Goal: Transaction & Acquisition: Purchase product/service

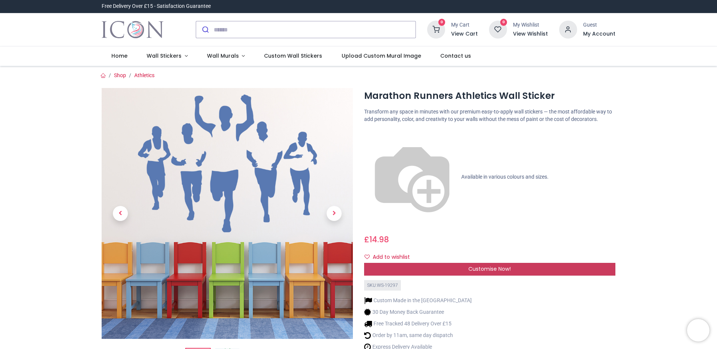
click at [474, 265] on span "Customise Now!" at bounding box center [489, 268] width 42 height 7
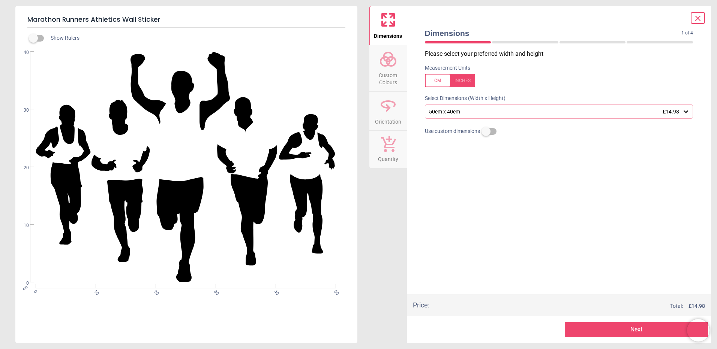
click at [393, 69] on span "Custom Colours" at bounding box center [388, 77] width 36 height 18
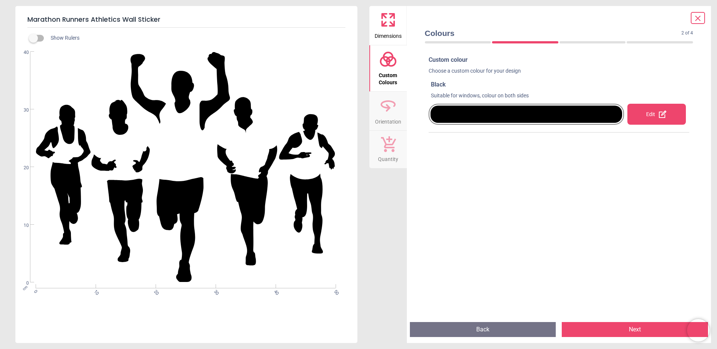
click at [678, 123] on div "Edit" at bounding box center [656, 114] width 58 height 21
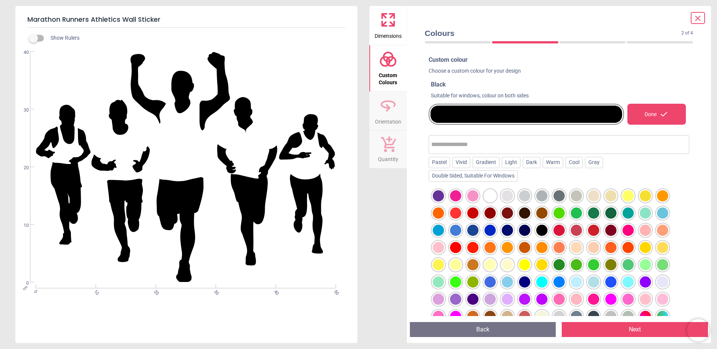
click at [578, 214] on div at bounding box center [575, 213] width 11 height 11
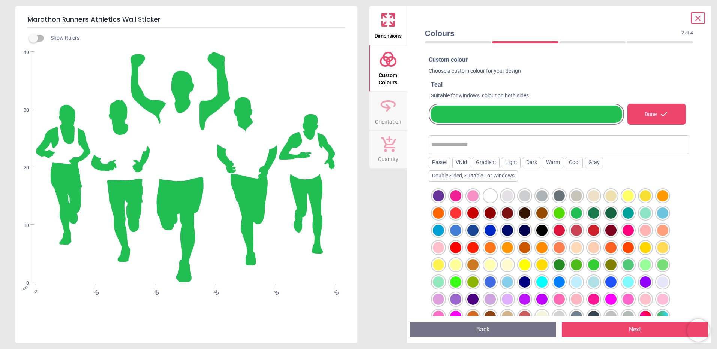
click at [578, 211] on div at bounding box center [575, 213] width 11 height 11
click at [573, 214] on div at bounding box center [575, 213] width 11 height 11
click at [591, 216] on div at bounding box center [593, 213] width 11 height 11
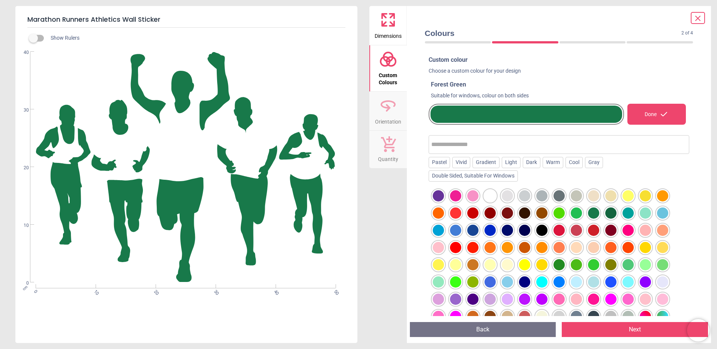
click at [561, 213] on div at bounding box center [558, 213] width 11 height 11
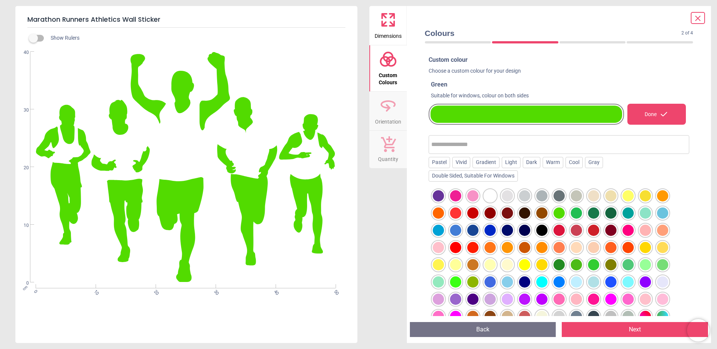
click at [595, 217] on div at bounding box center [593, 213] width 11 height 11
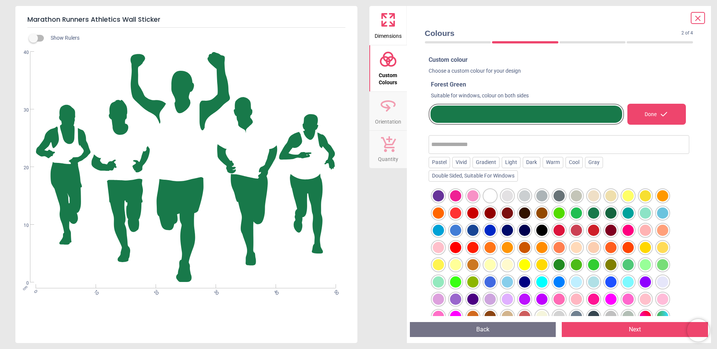
click at [698, 18] on icon at bounding box center [697, 18] width 4 height 4
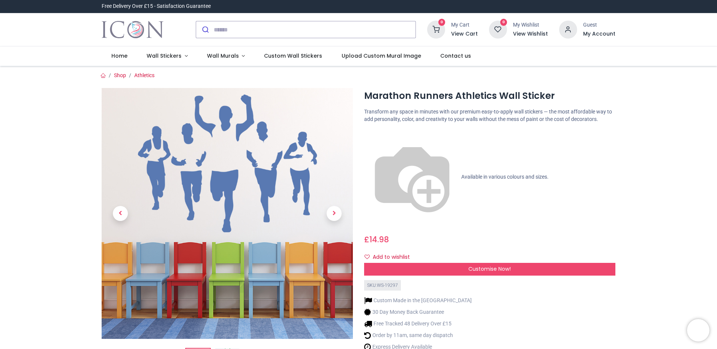
click at [367, 132] on img at bounding box center [412, 177] width 96 height 96
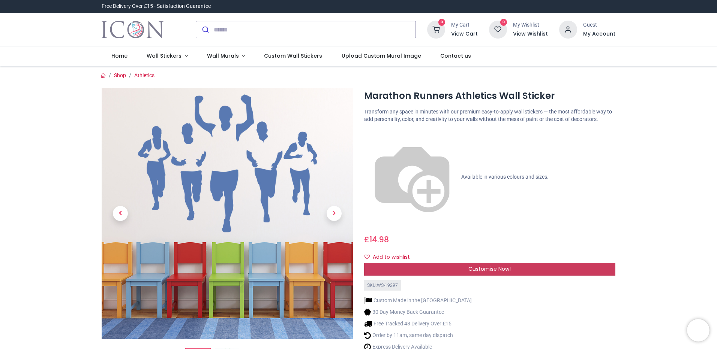
click at [396, 263] on div "Customise Now!" at bounding box center [489, 269] width 251 height 13
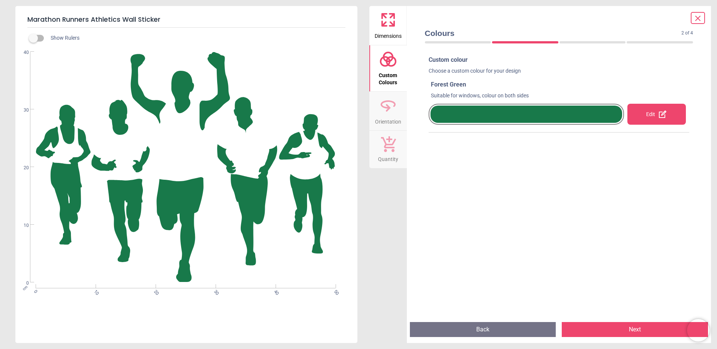
click at [695, 18] on icon at bounding box center [697, 18] width 9 height 9
